Goal: Information Seeking & Learning: Learn about a topic

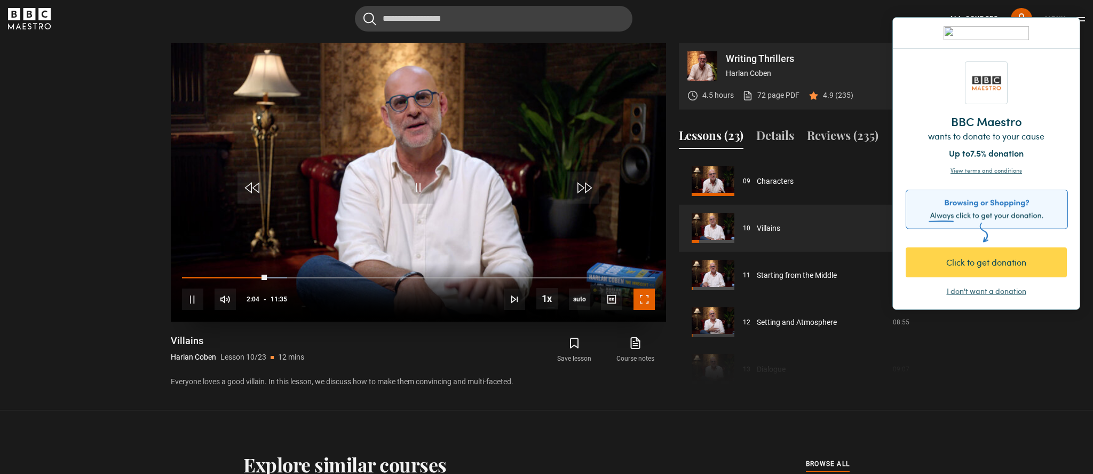
click at [652, 295] on span "Video Player" at bounding box center [644, 298] width 21 height 21
click at [1009, 295] on div "I don't want a donation" at bounding box center [987, 291] width 80 height 11
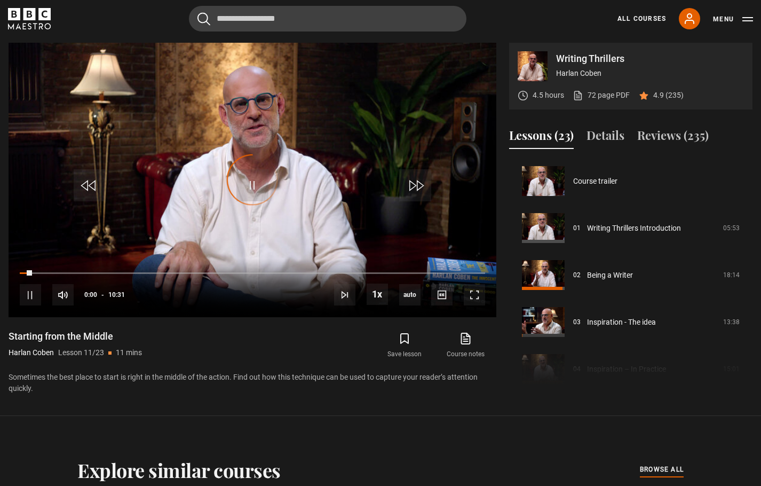
scroll to position [470, 0]
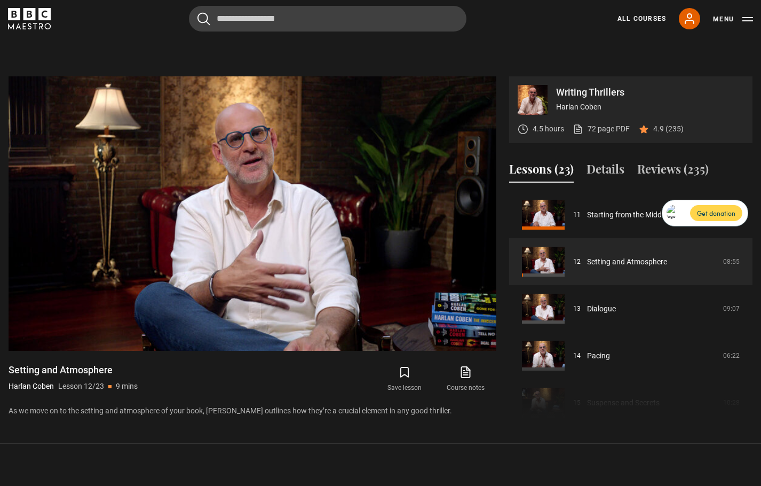
scroll to position [456, 0]
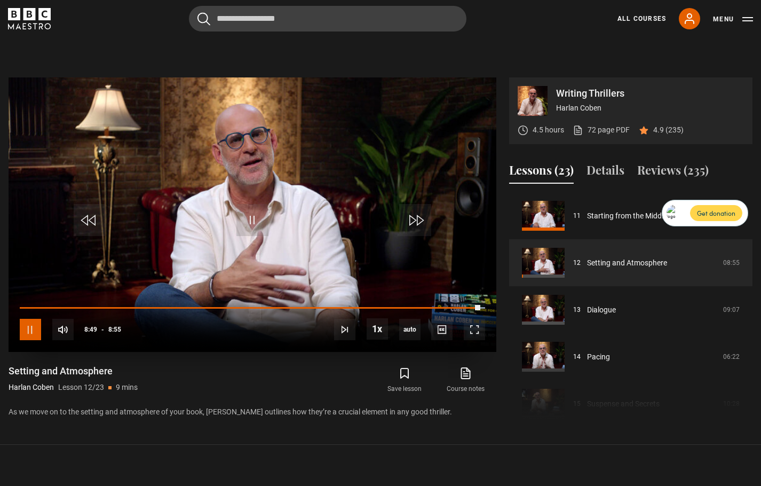
click at [27, 329] on span "Video Player" at bounding box center [30, 329] width 21 height 21
